Goal: Task Accomplishment & Management: Complete application form

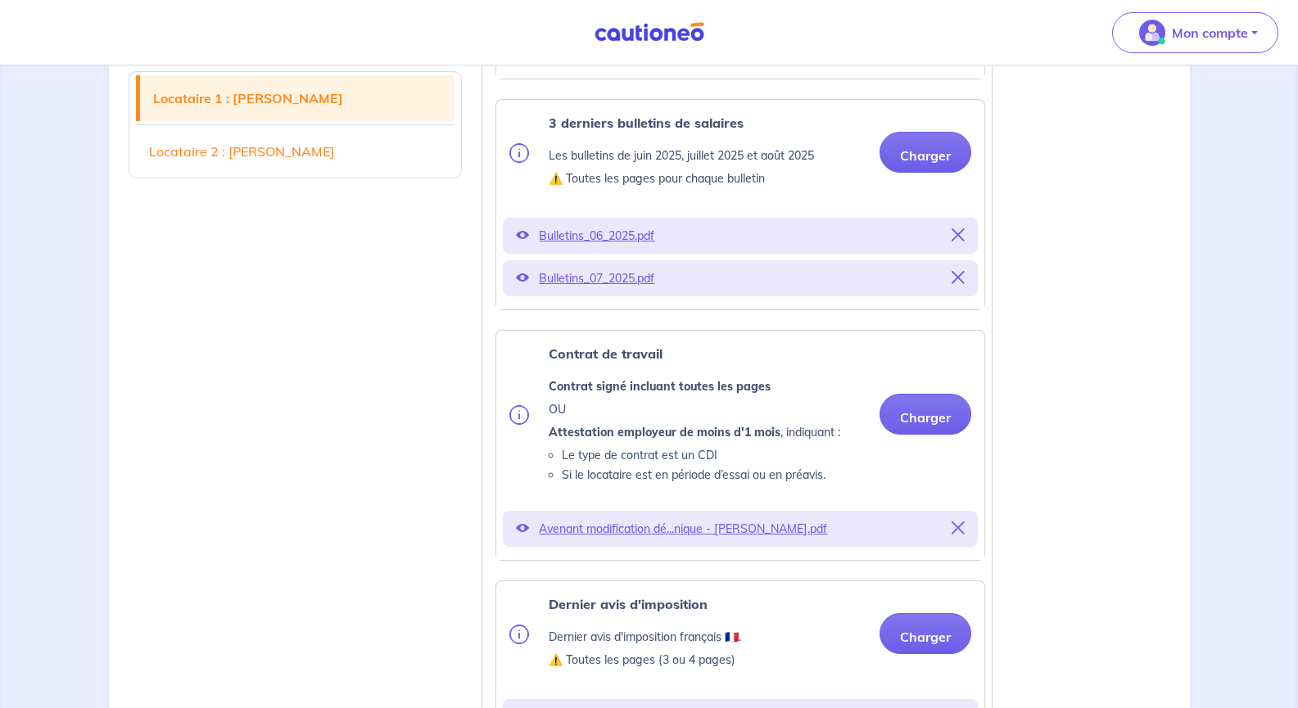
scroll to position [759, 0]
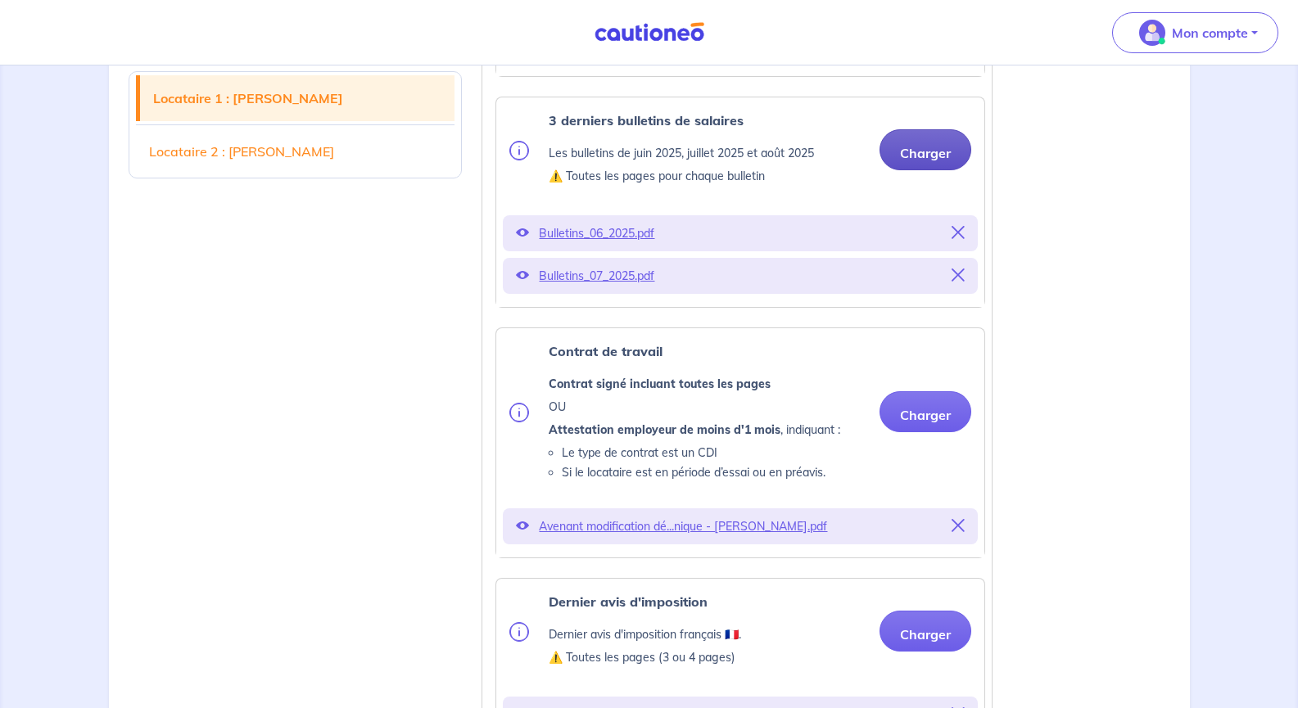
click at [929, 144] on button "Charger" at bounding box center [925, 149] width 92 height 41
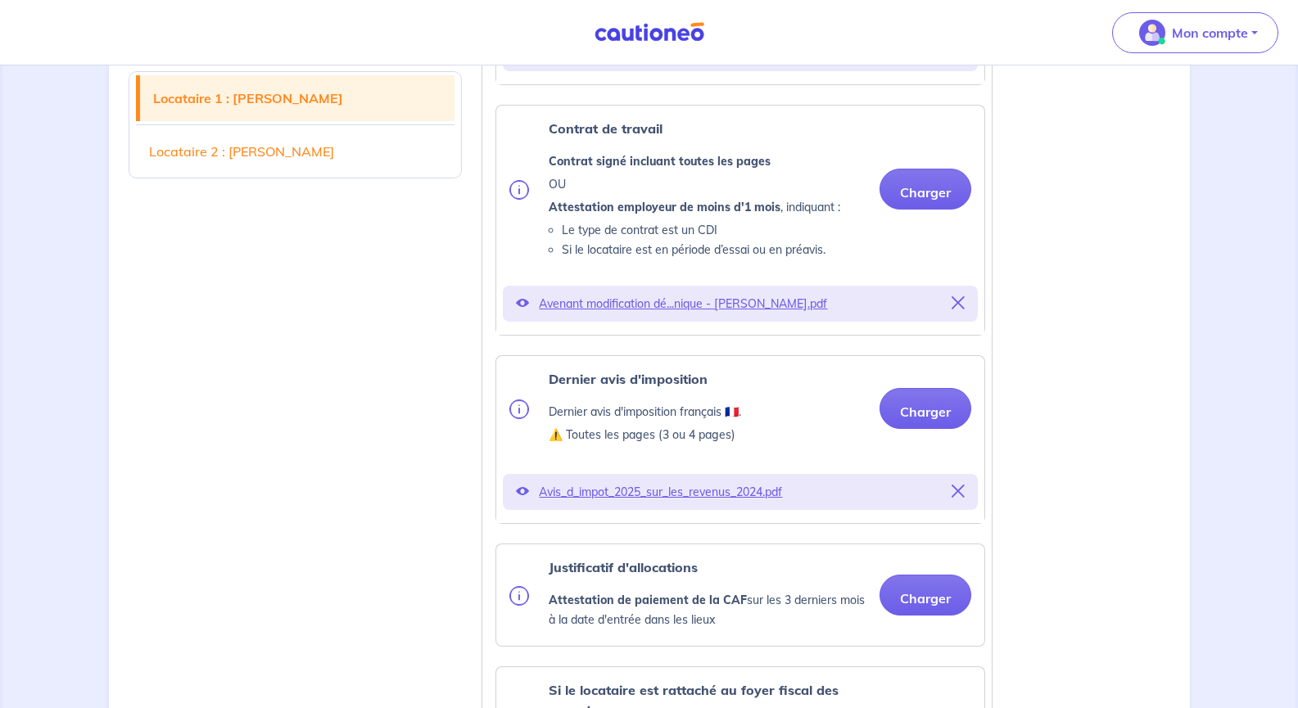
scroll to position [1024, 0]
click at [912, 197] on button "Charger" at bounding box center [925, 190] width 92 height 41
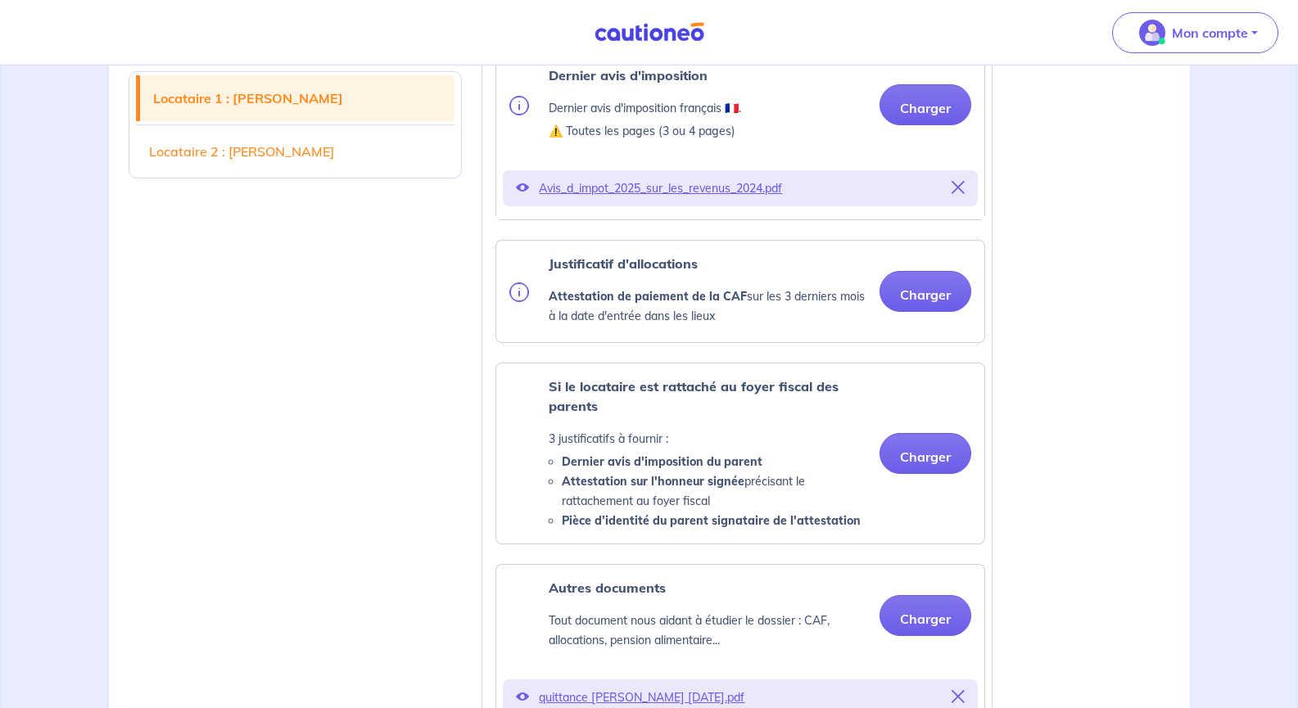
scroll to position [1387, 0]
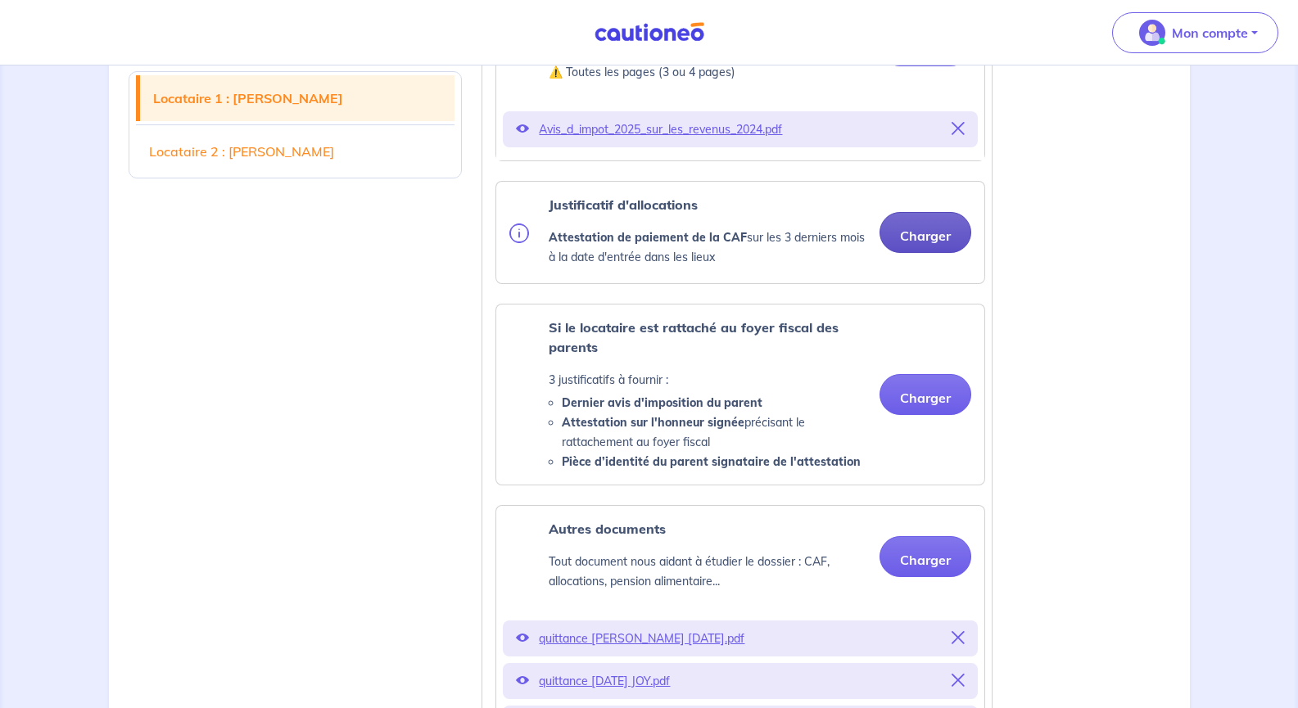
click at [916, 289] on ul "Pièce d’identité Carte nationale d'identité OU Passeport OU Titre de séjour ⚠️ …" at bounding box center [737, 97] width 496 height 1759
click at [923, 247] on button "Charger" at bounding box center [925, 232] width 92 height 41
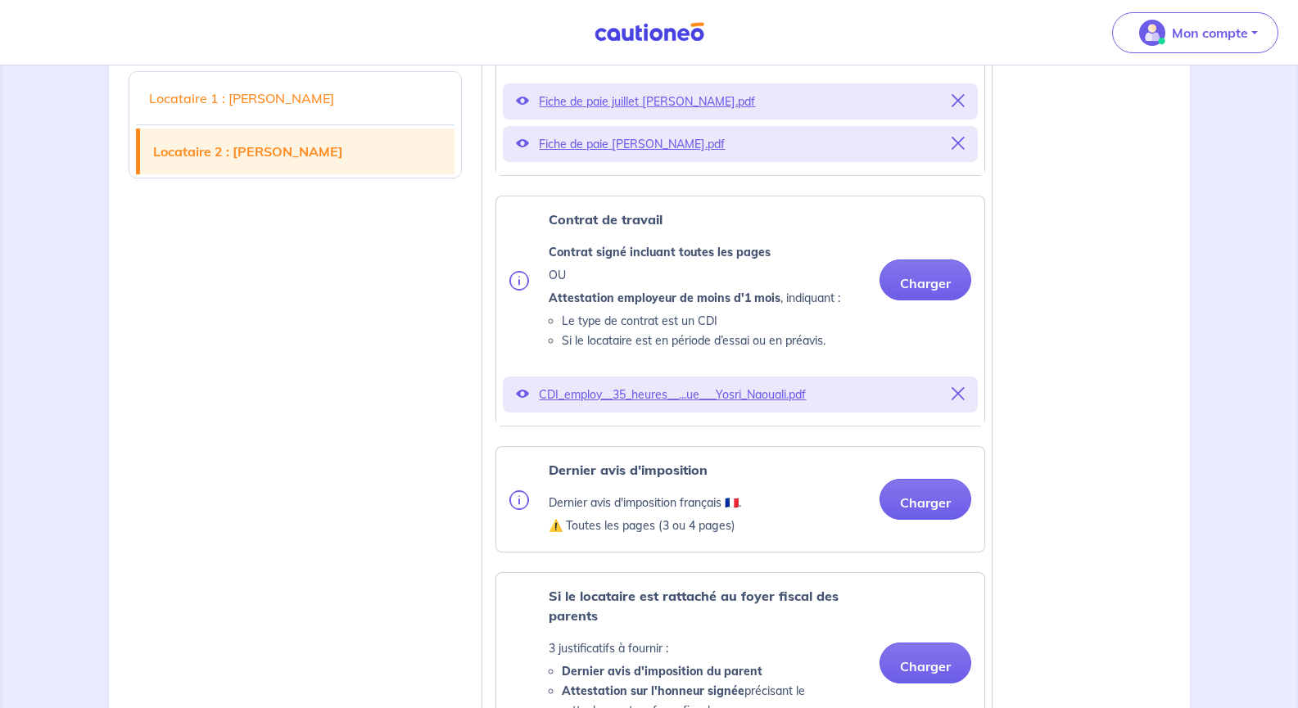
scroll to position [2944, 0]
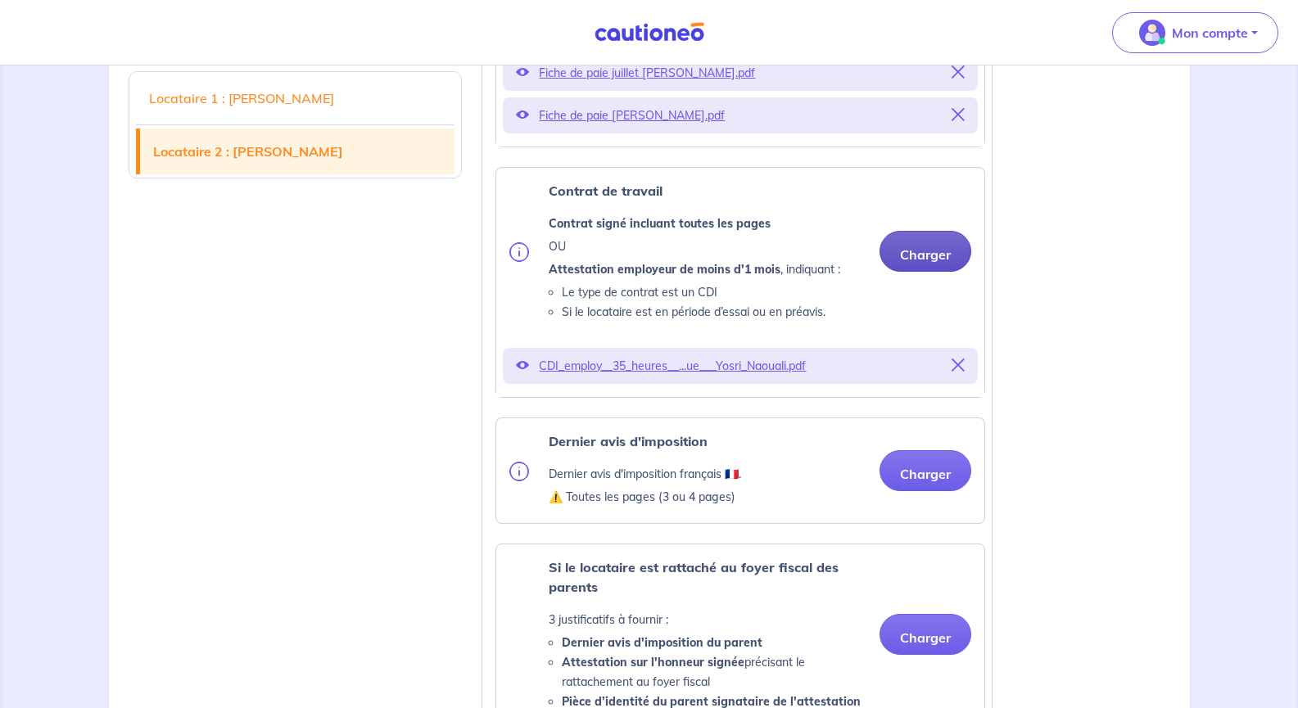
click at [928, 258] on button "Charger" at bounding box center [925, 251] width 92 height 41
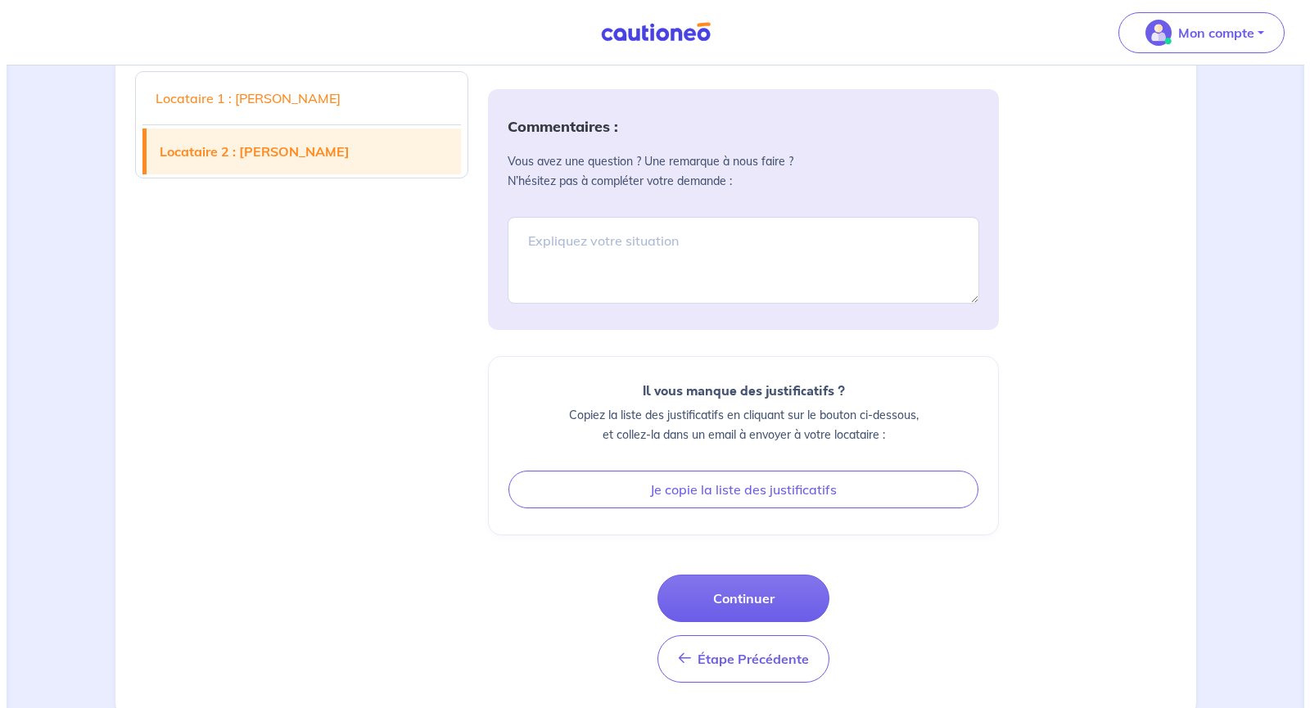
scroll to position [4034, 0]
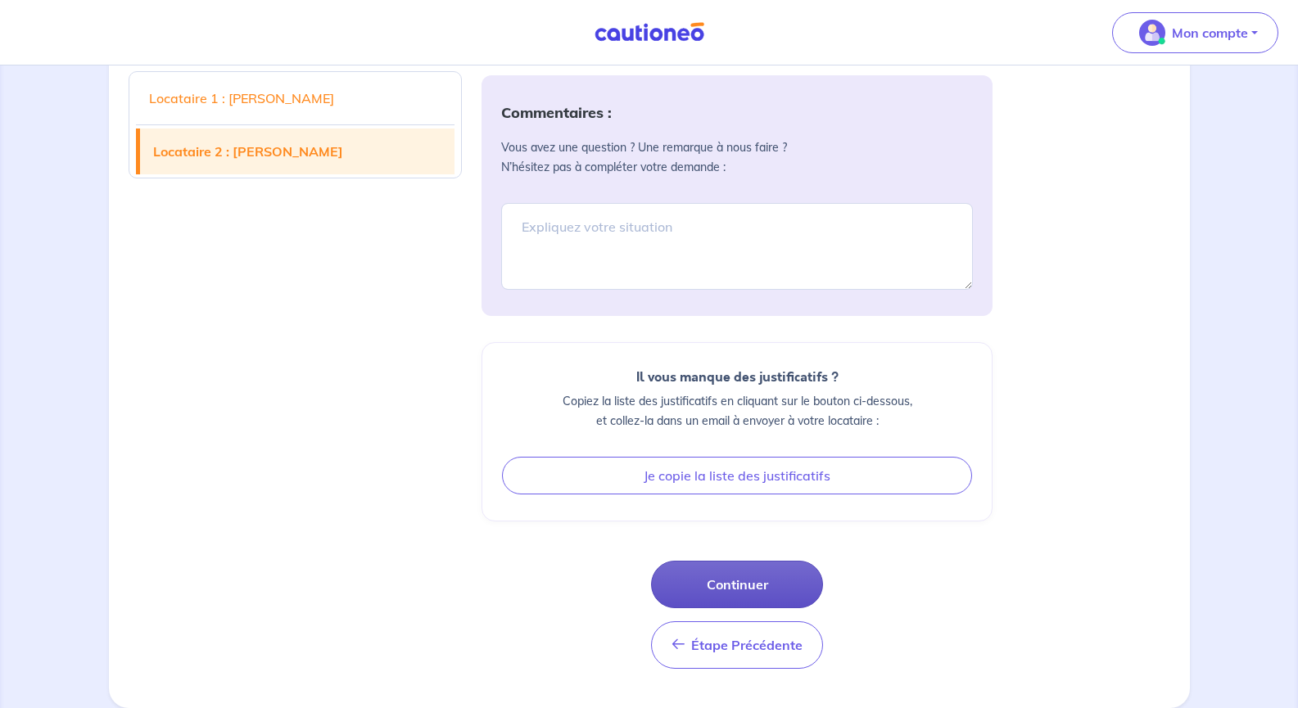
click at [736, 578] on button "Continuer" at bounding box center [737, 584] width 172 height 47
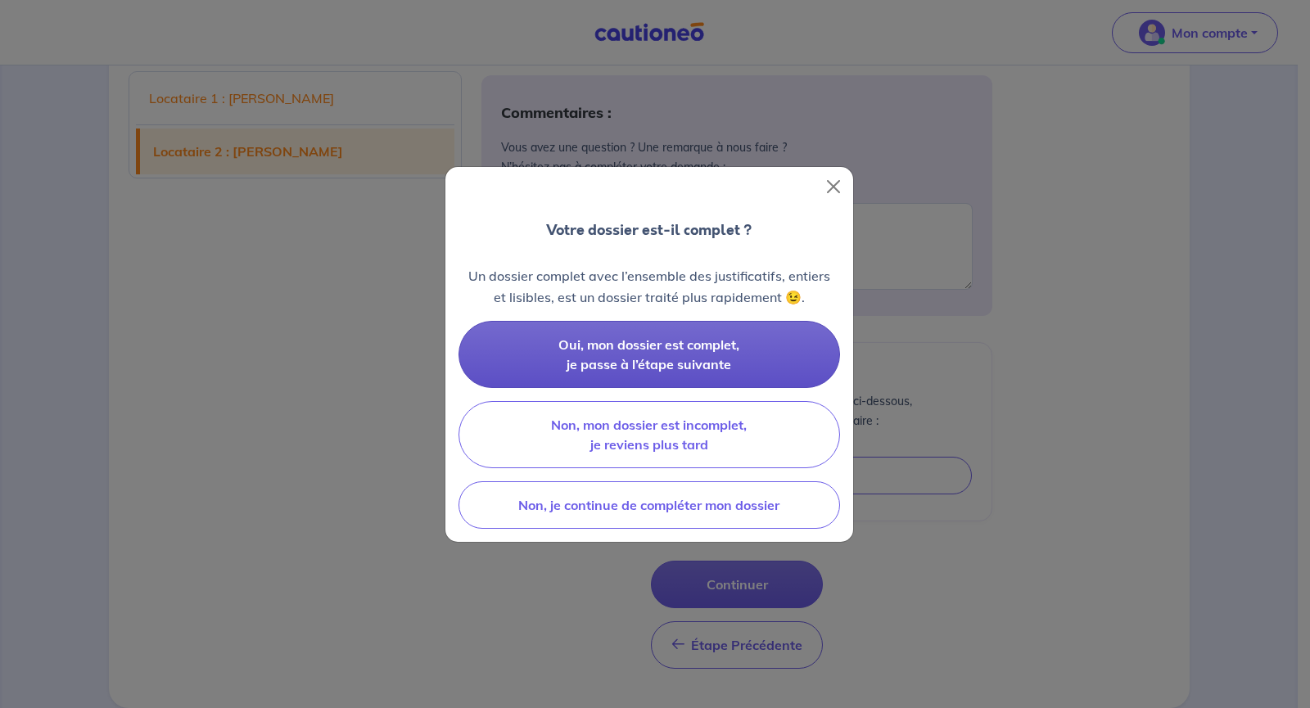
click at [717, 360] on span "Oui, mon dossier est complet, je passe à l’étape suivante" at bounding box center [648, 355] width 181 height 36
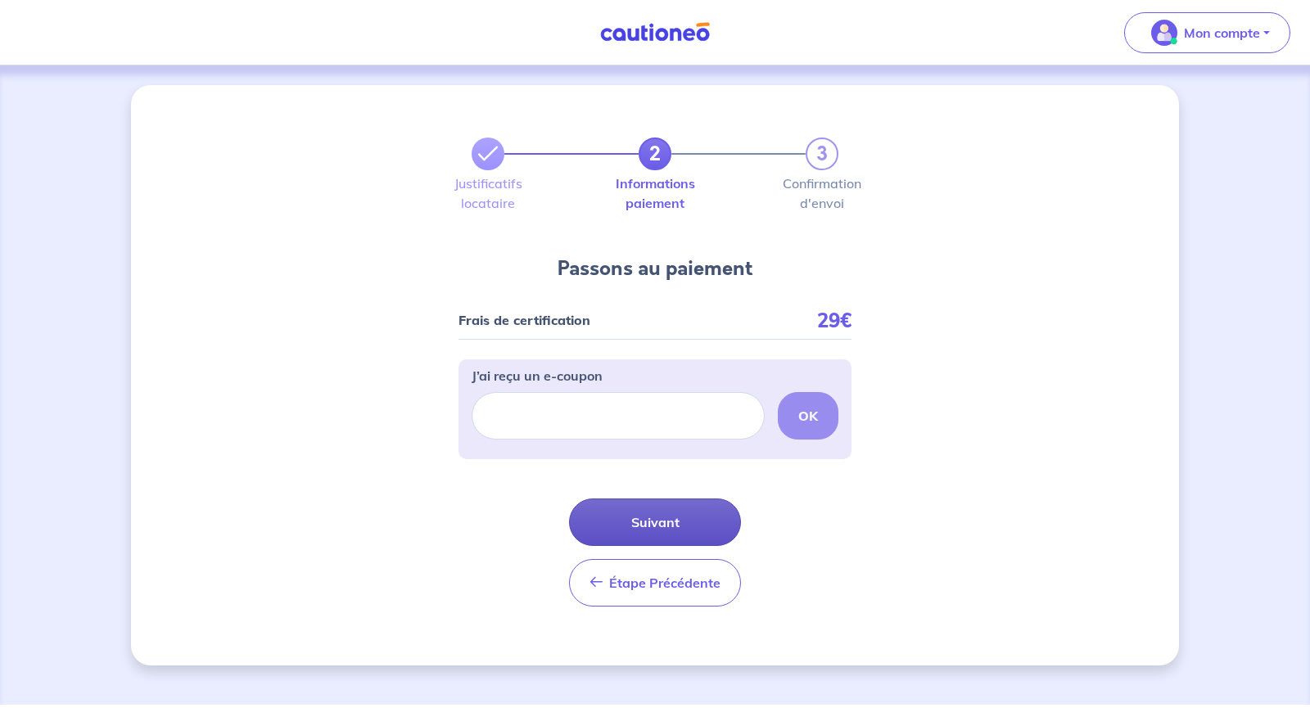
click at [678, 509] on button "Suivant" at bounding box center [655, 522] width 172 height 47
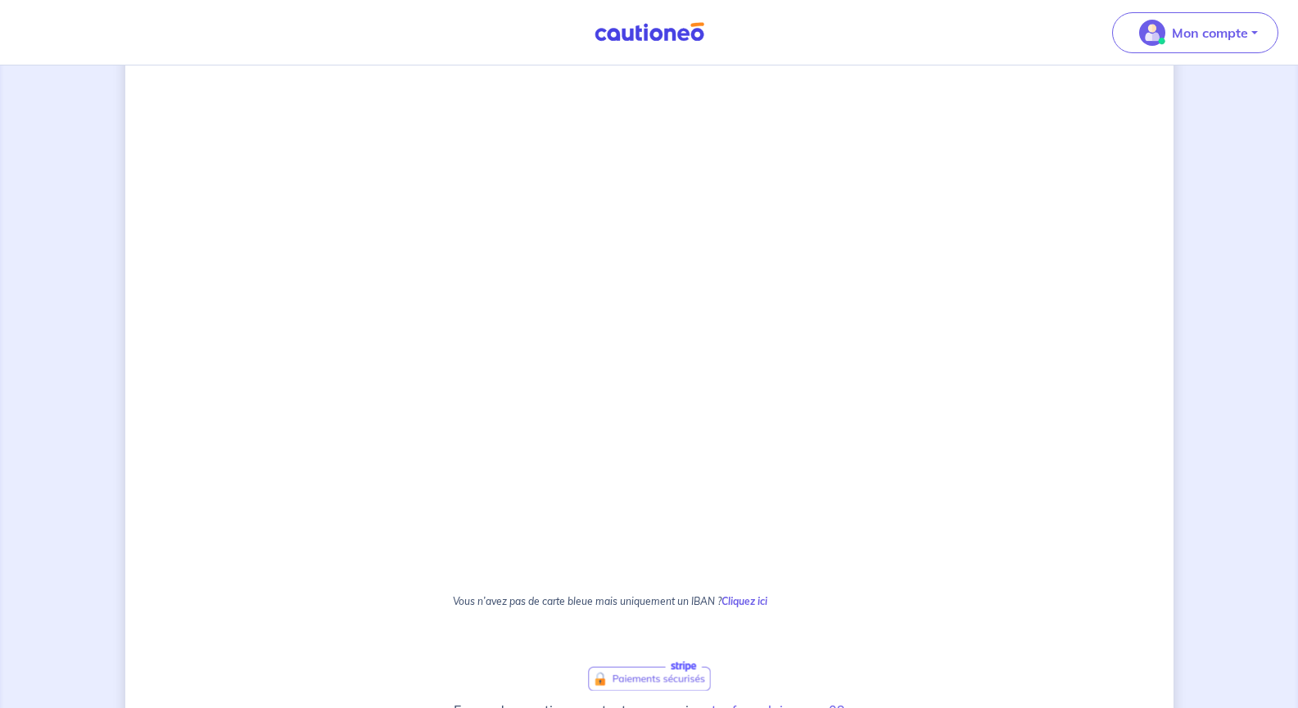
scroll to position [833, 0]
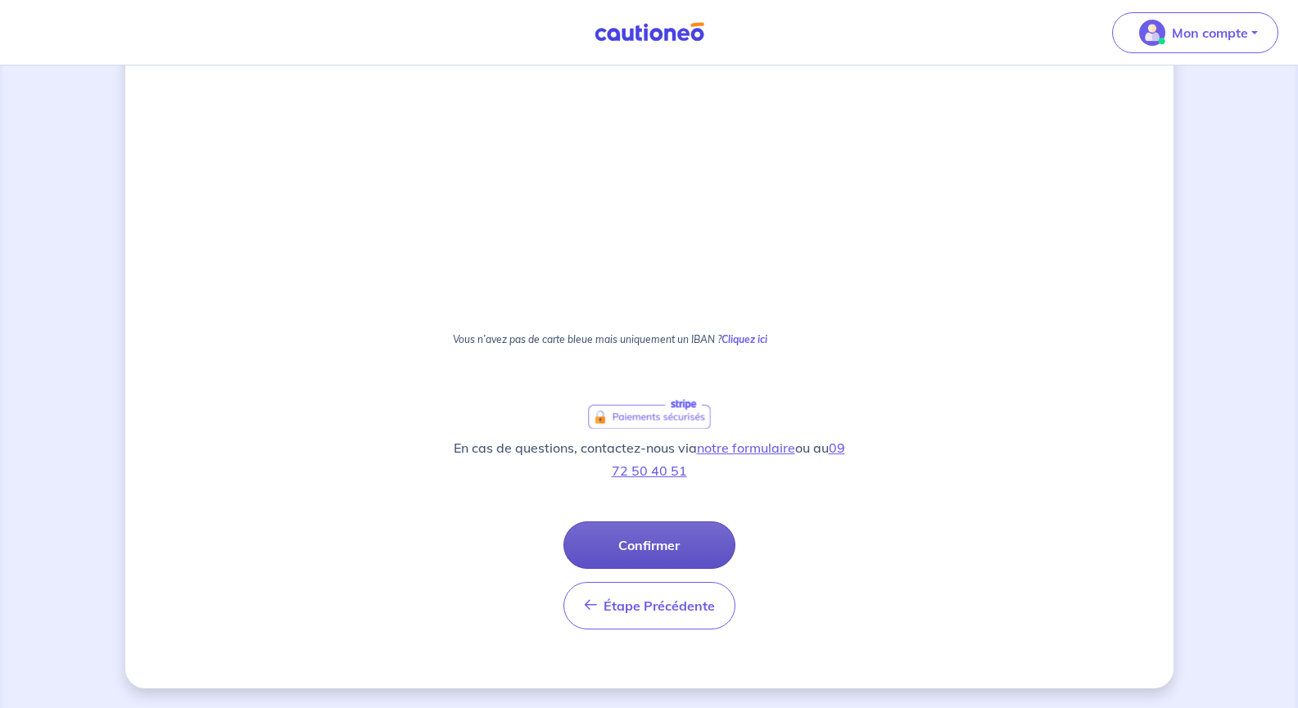
click at [627, 535] on button "Confirmer" at bounding box center [649, 545] width 172 height 47
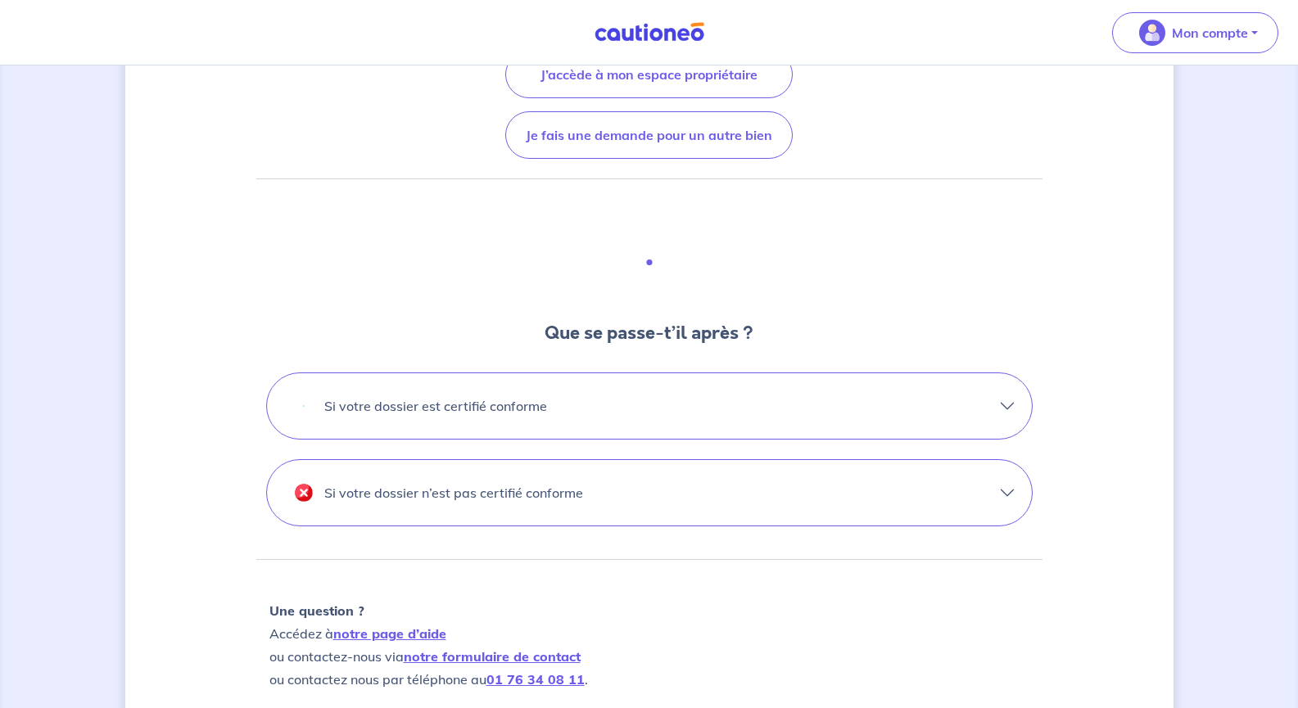
scroll to position [311, 0]
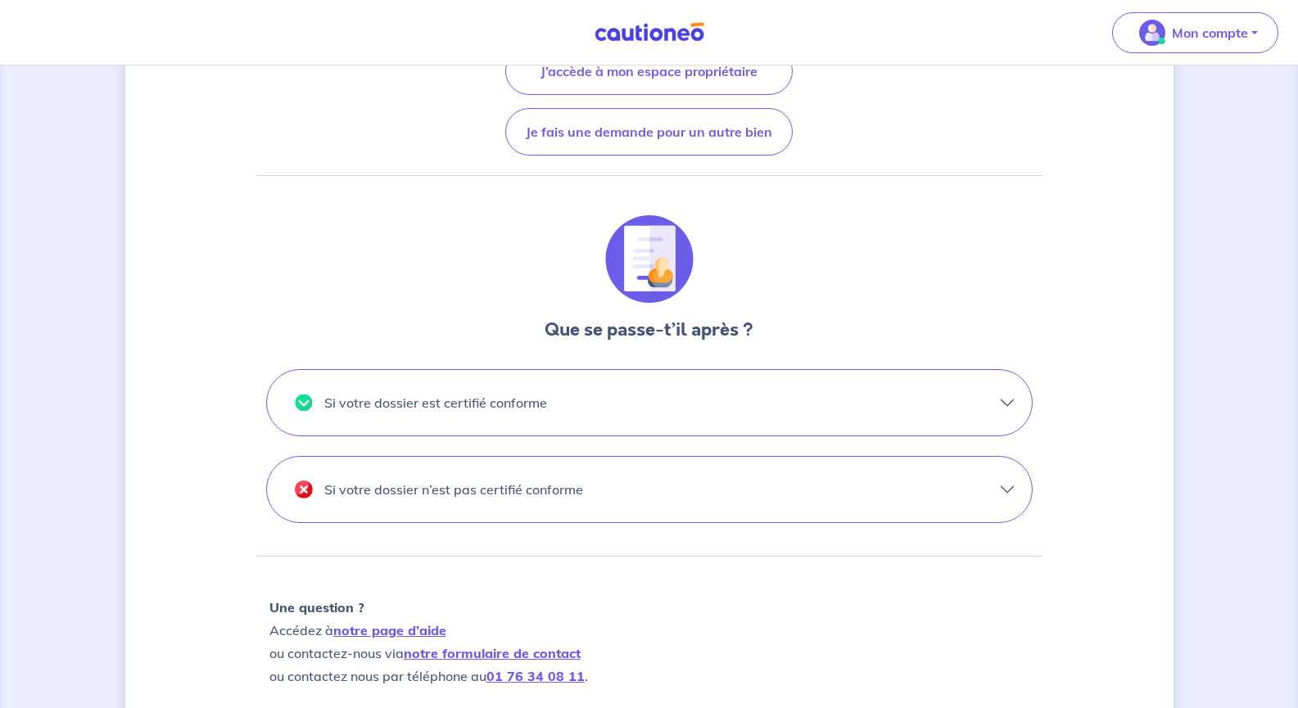
click at [516, 388] on button "Si votre dossier est certifié conforme" at bounding box center [649, 403] width 765 height 66
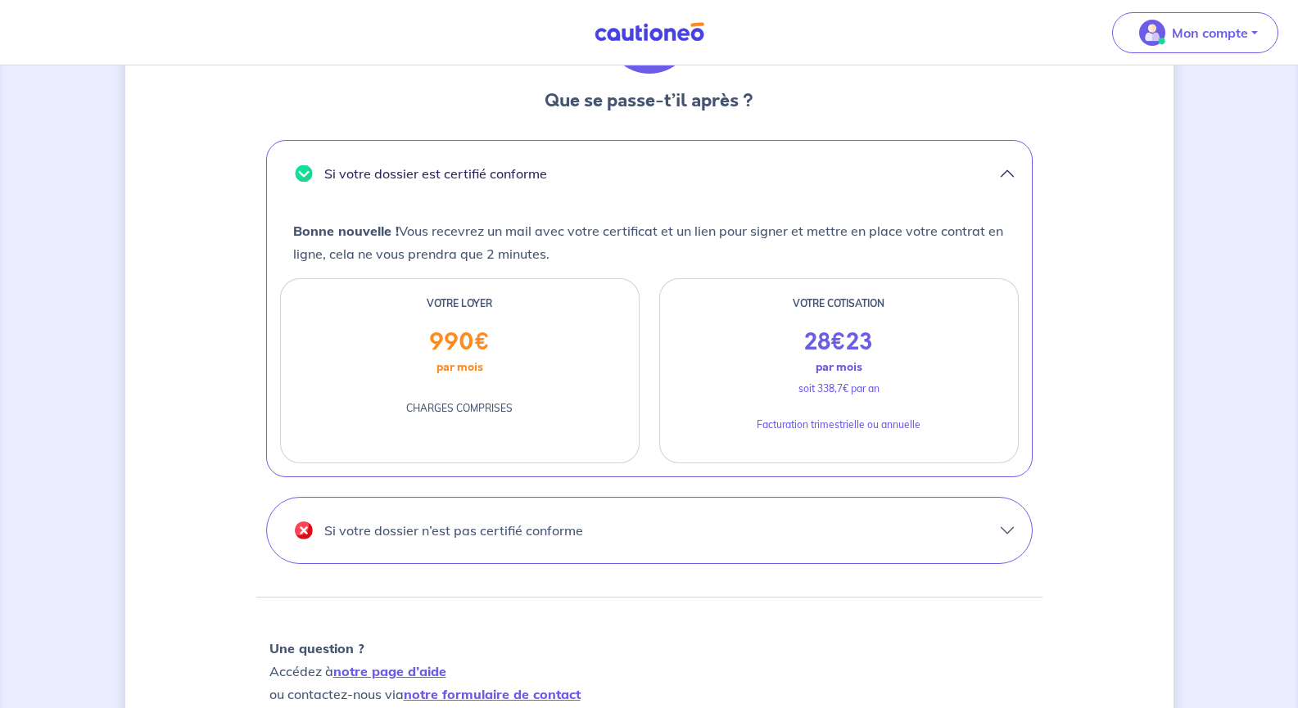
scroll to position [541, 0]
click at [821, 531] on button "Si votre dossier n’est pas certifié conforme" at bounding box center [649, 530] width 765 height 66
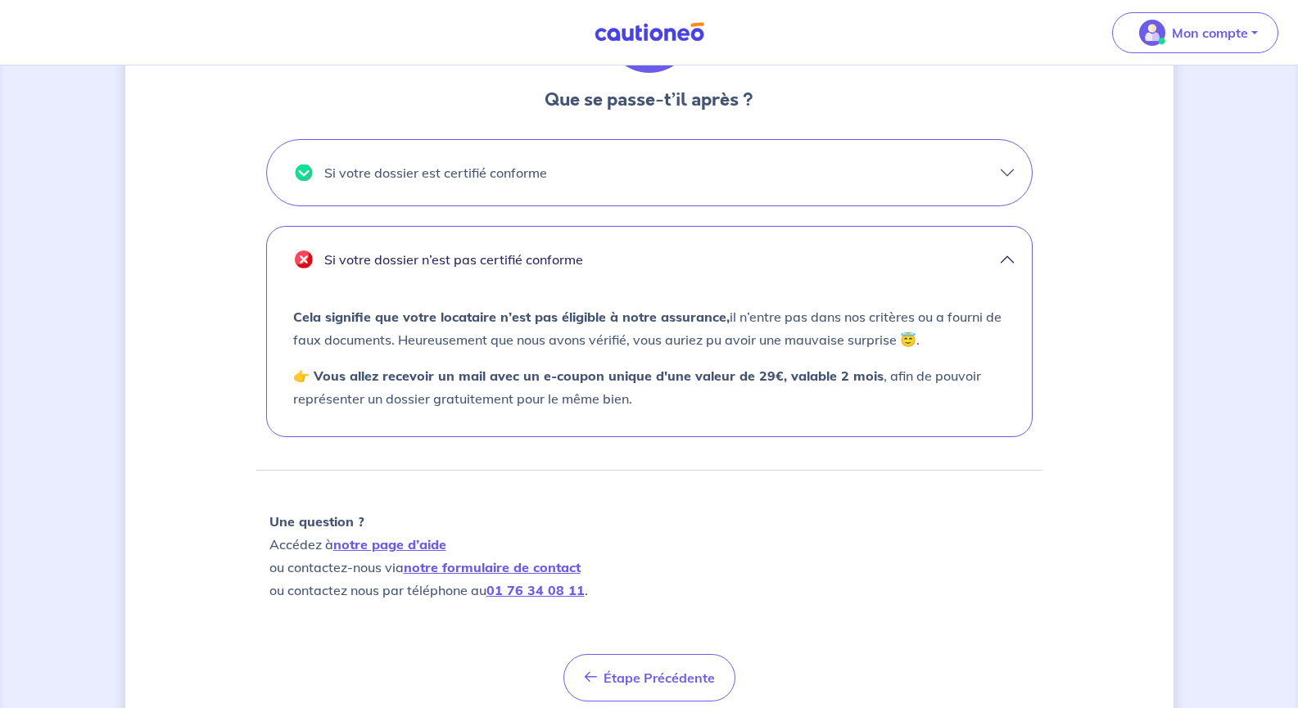
click at [850, 279] on button "Si votre dossier n’est pas certifié conforme" at bounding box center [649, 260] width 765 height 66
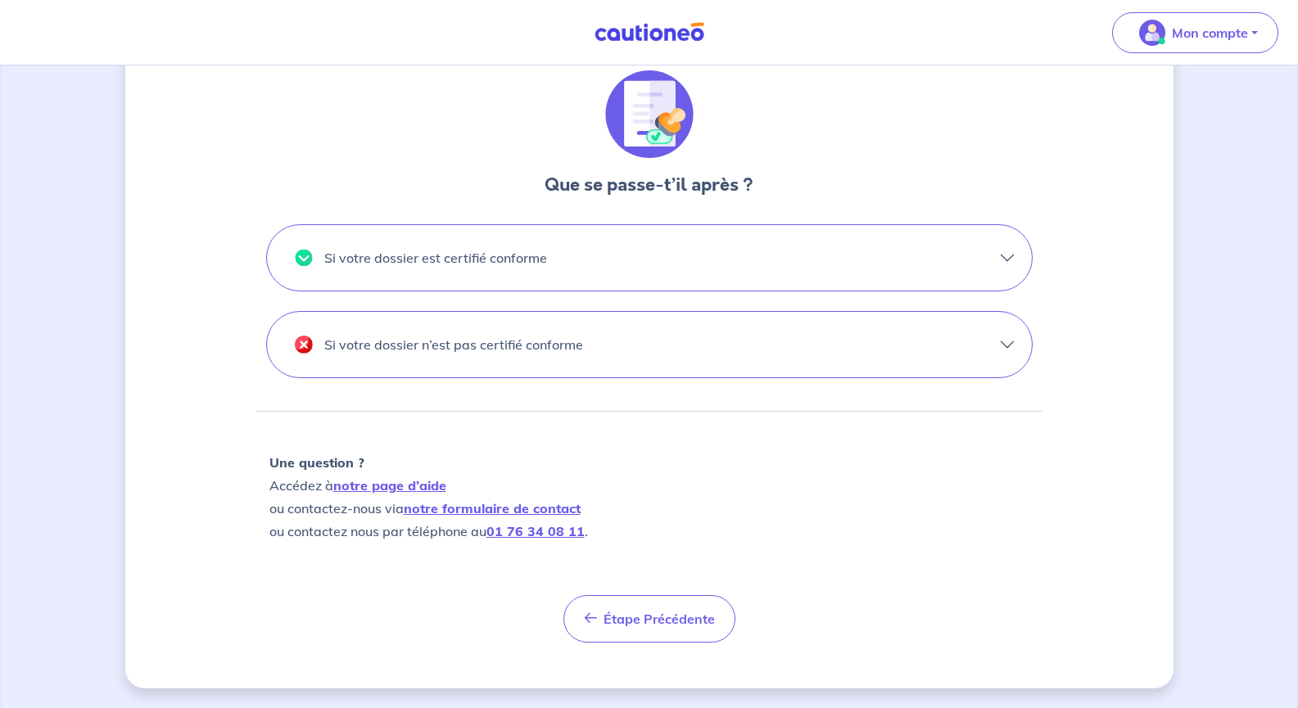
scroll to position [456, 0]
click at [941, 254] on button "Si votre dossier est certifié conforme" at bounding box center [649, 258] width 765 height 66
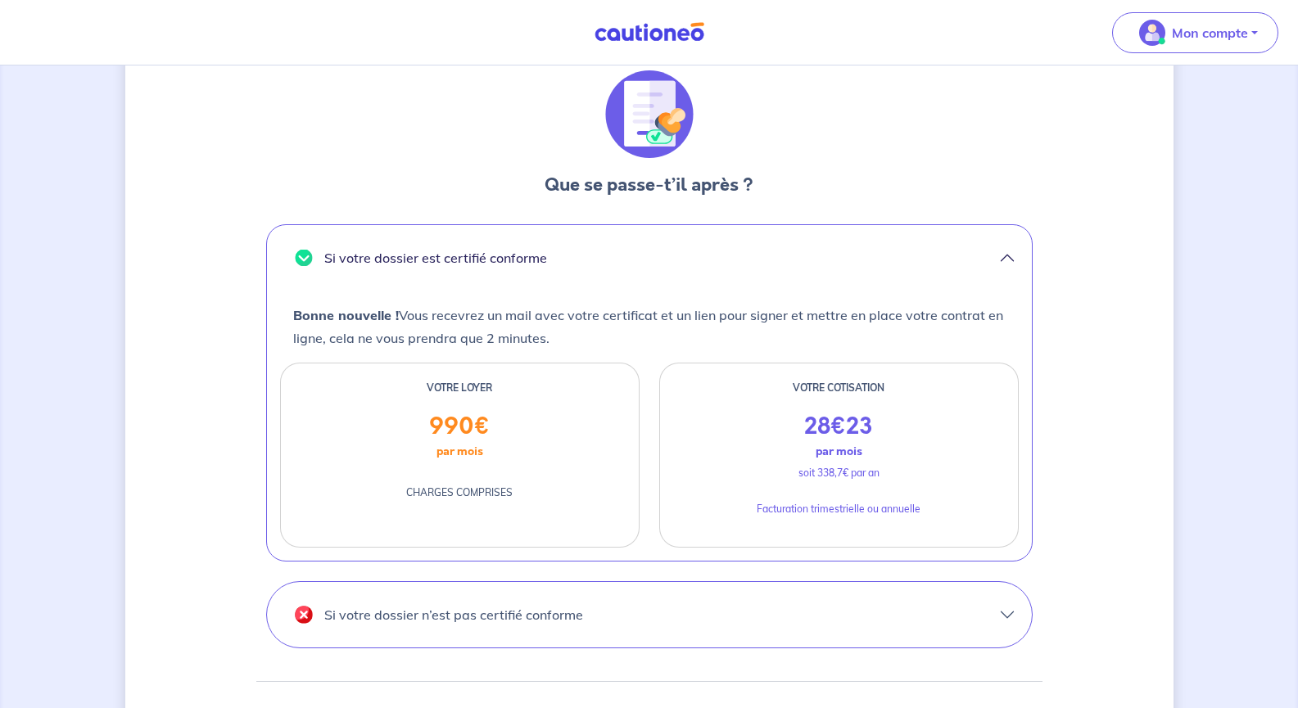
click at [938, 260] on button "Si votre dossier est certifié conforme" at bounding box center [649, 258] width 765 height 66
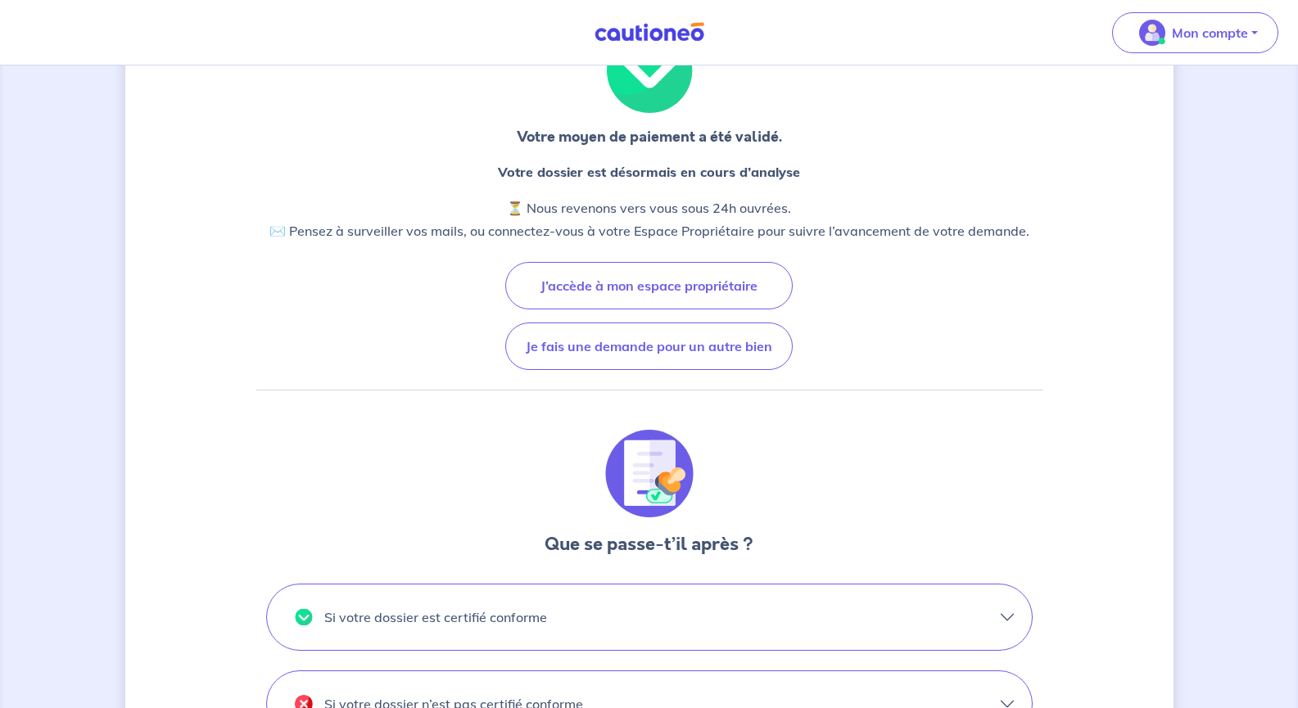
scroll to position [0, 0]
